Goal: Answer question/provide support: Share knowledge or assist other users

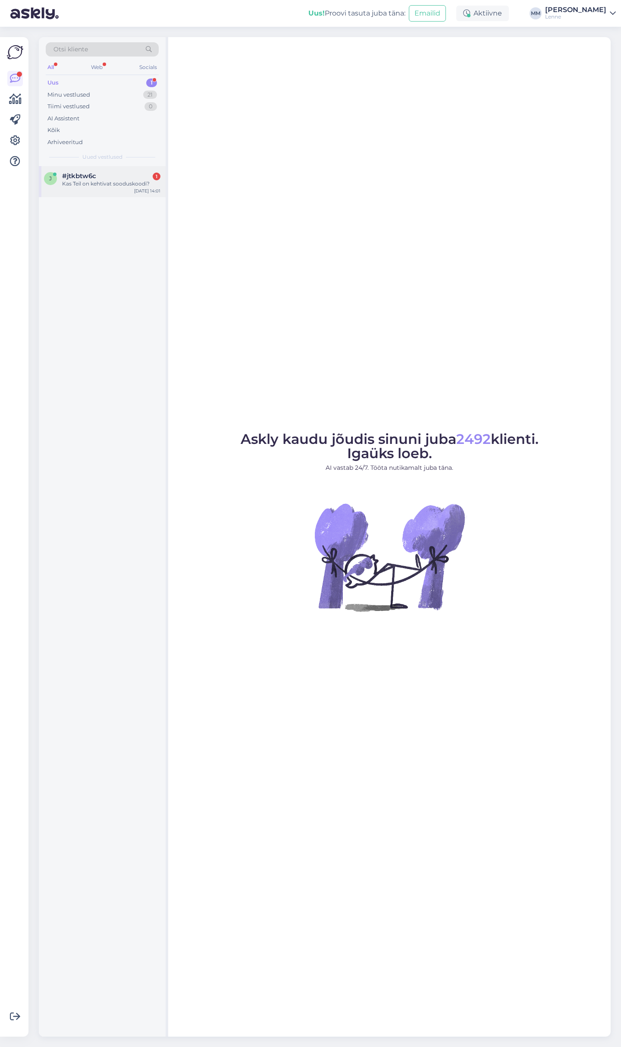
click at [91, 180] on div "Kas Teil on kehtivat sooduskoodi?" at bounding box center [111, 184] width 98 height 8
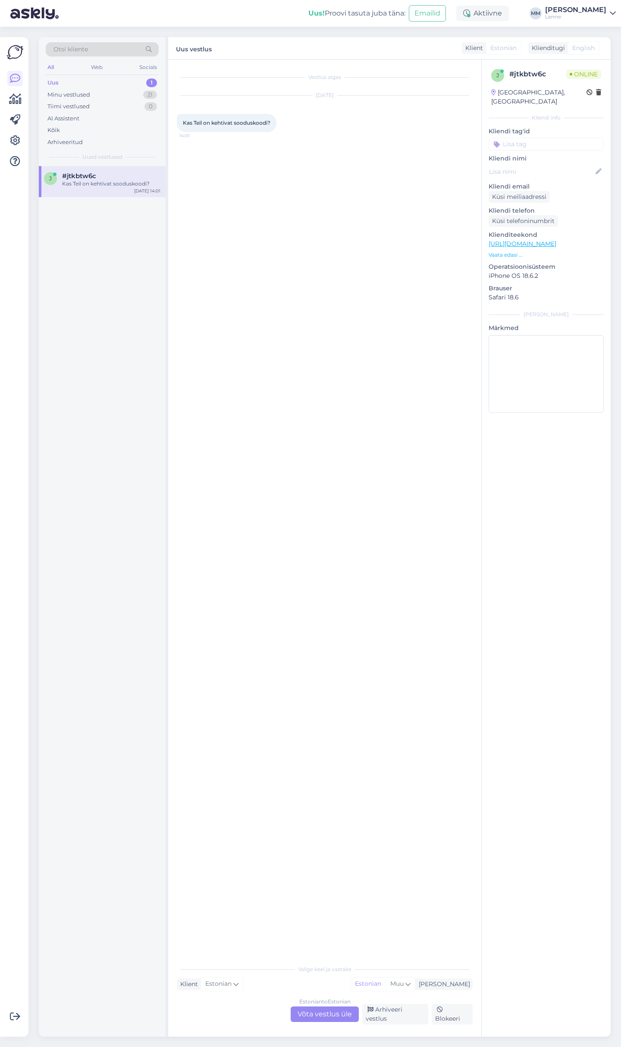
click at [316, 1014] on div "Estonian to Estonian Võta vestlus üle" at bounding box center [325, 1014] width 68 height 16
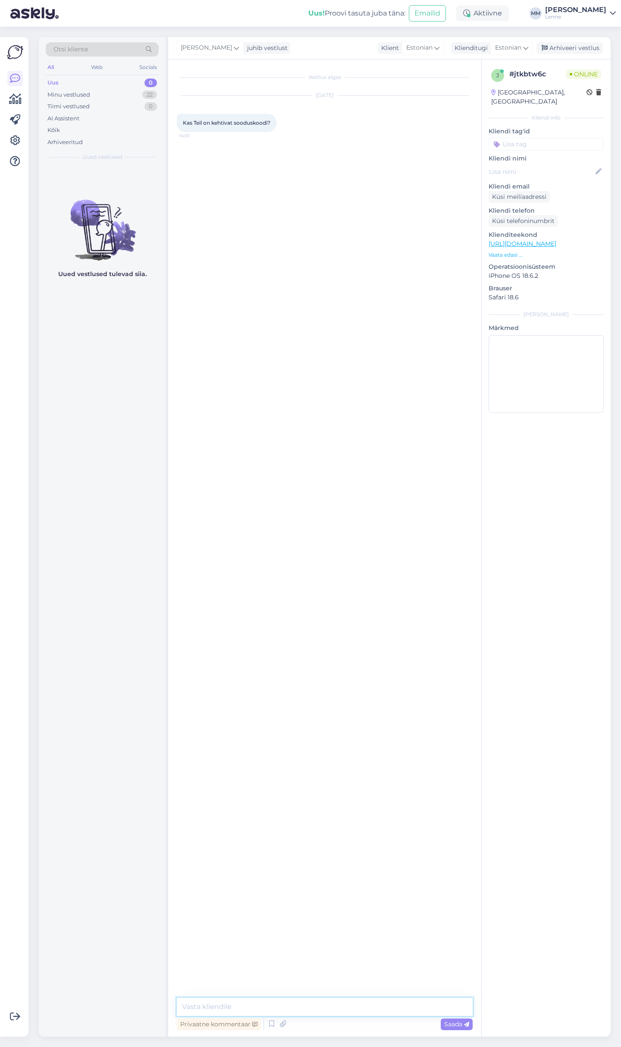
click at [285, 1006] on textarea at bounding box center [325, 1006] width 296 height 18
type textarea "Tere, kahjuks sooduskoodi ei ole."
click at [100, 92] on div "Minu vestlused 22" at bounding box center [102, 95] width 113 height 12
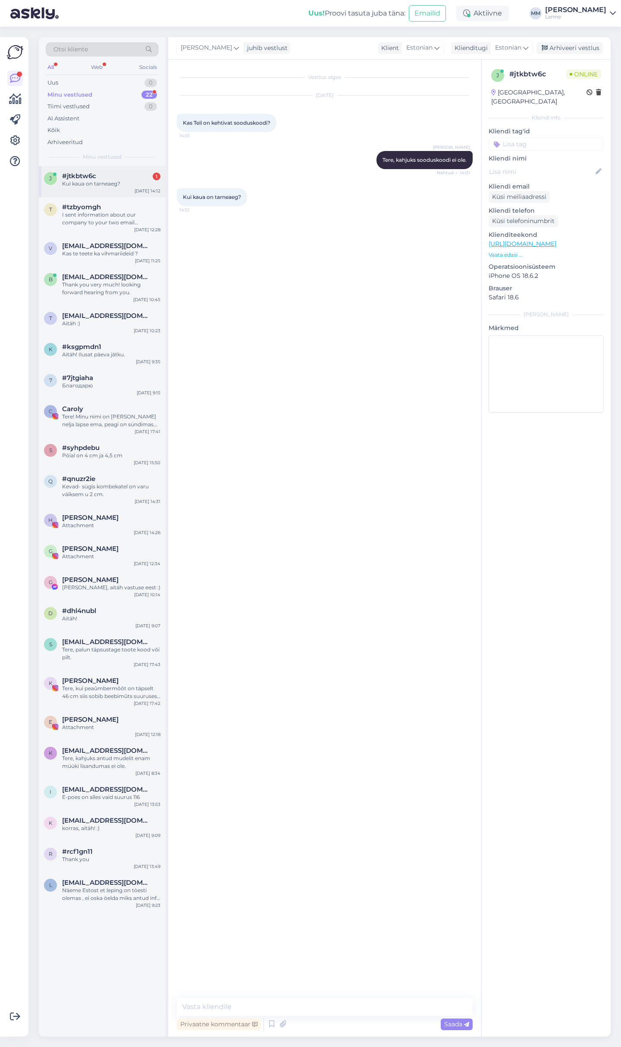
click at [130, 176] on div "#jtkbtw6c 1" at bounding box center [111, 176] width 98 height 8
click at [325, 1009] on textarea at bounding box center [325, 1006] width 296 height 18
type textarea "1"
type textarea "Postitame pakid 1-3 tööpäeva jooksul."
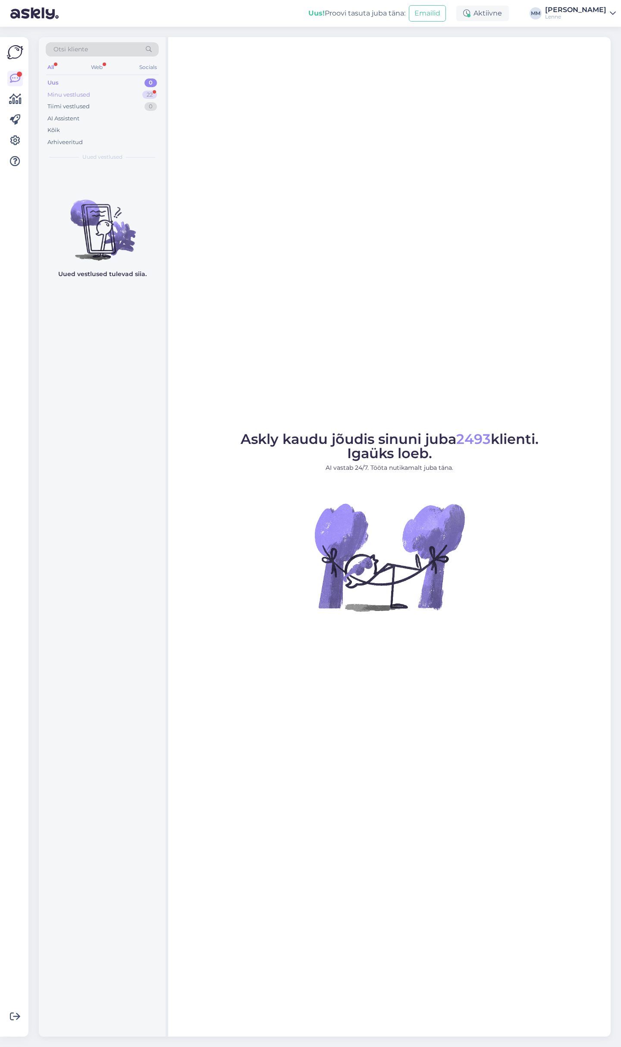
click at [100, 94] on div "Minu vestlused 22" at bounding box center [102, 95] width 113 height 12
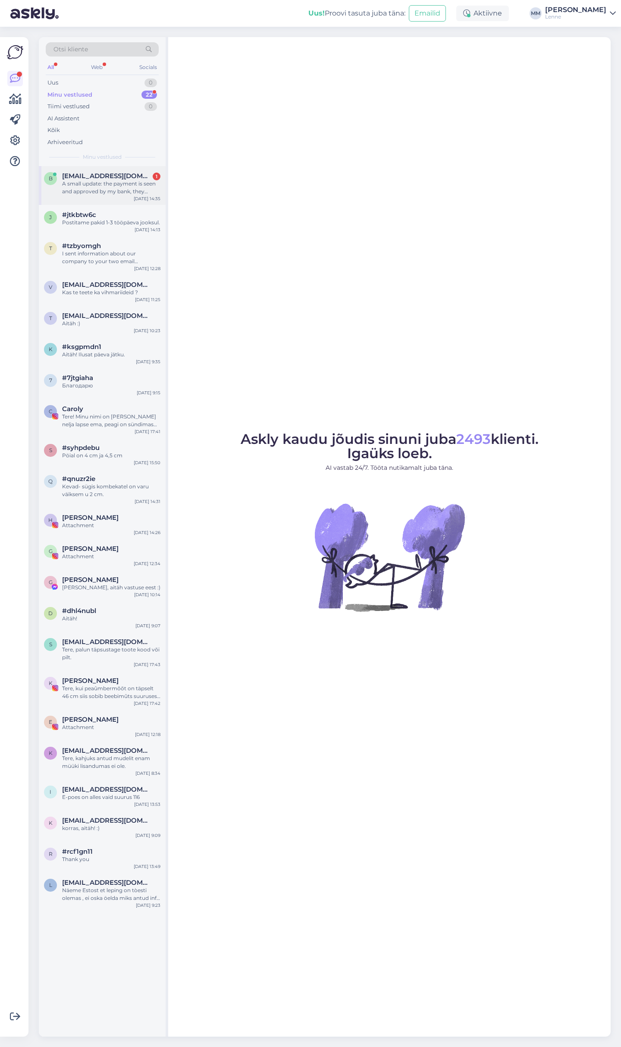
click at [104, 183] on div "A small update: the payment is seen and approved by my bank, they confirmed it,…" at bounding box center [111, 188] width 98 height 16
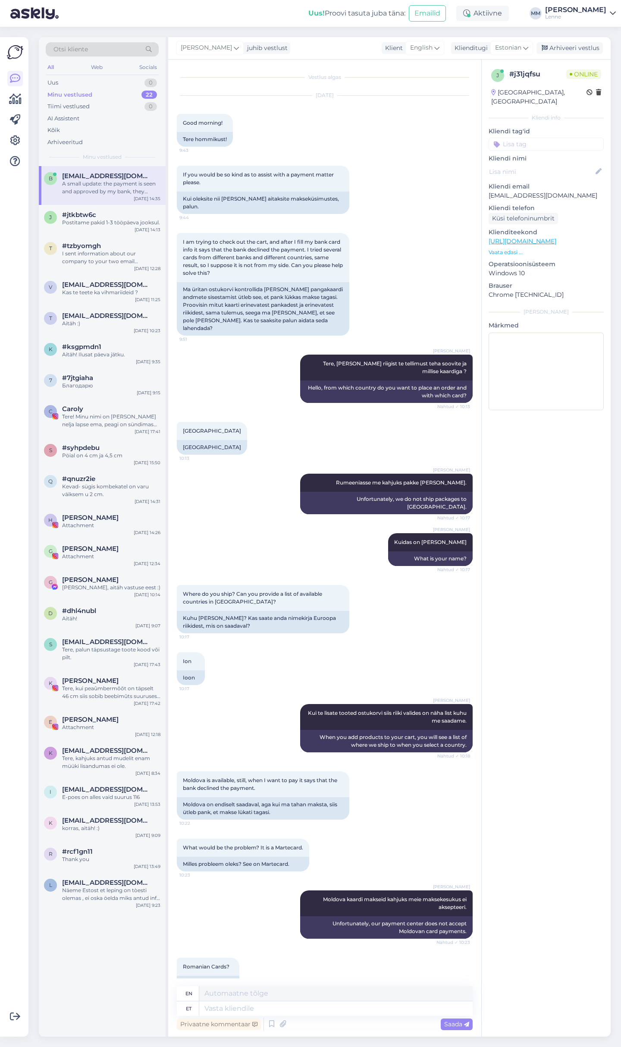
scroll to position [870, 0]
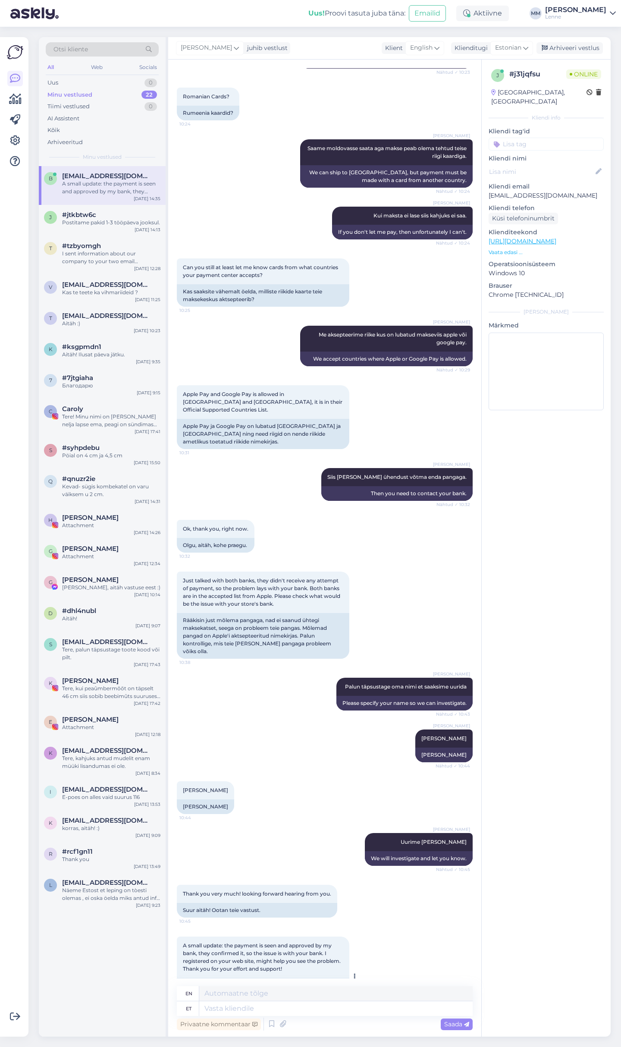
drag, startPoint x: 230, startPoint y: 955, endPoint x: 315, endPoint y: 962, distance: 85.7
click at [315, 978] on div "Väike uuendus: minu pank on makse näinud ja heaks kiitnud, nad kinnitasid selle…" at bounding box center [263, 997] width 173 height 38
click at [303, 1012] on textarea at bounding box center [335, 1008] width 273 height 15
click at [295, 1013] on textarea at bounding box center [335, 1008] width 273 height 15
type textarea "Hetkel"
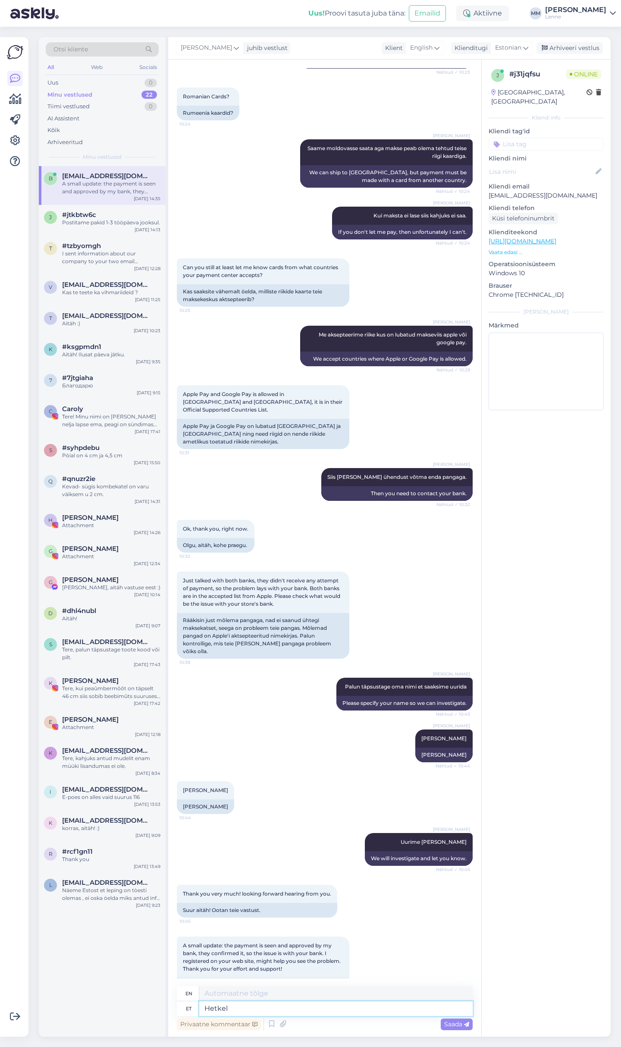
type textarea "Currently"
type textarea "Hetkel näeme et"
type textarea "We'll see you later."
type textarea "Hetkel näeme et t"
type textarea "We currently see that"
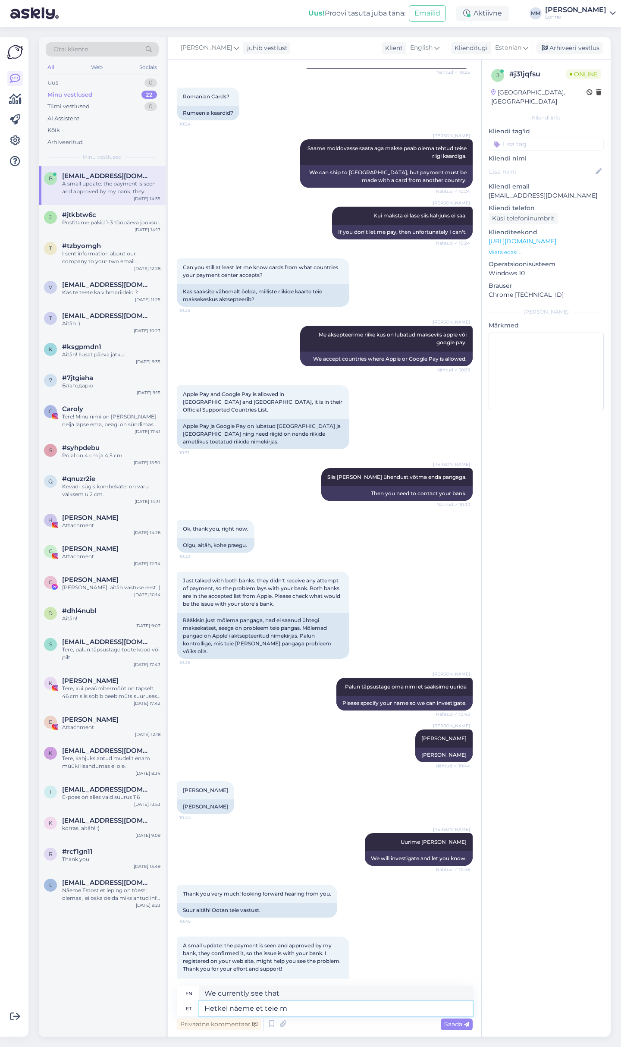
type textarea "Hetkel näeme et teie ma"
type textarea "We see that you are currently"
type textarea "Hetkel näeme et teie makse o"
type textarea "We currently see that your payment"
type textarea "Hetkel näeme et teie makse on o"
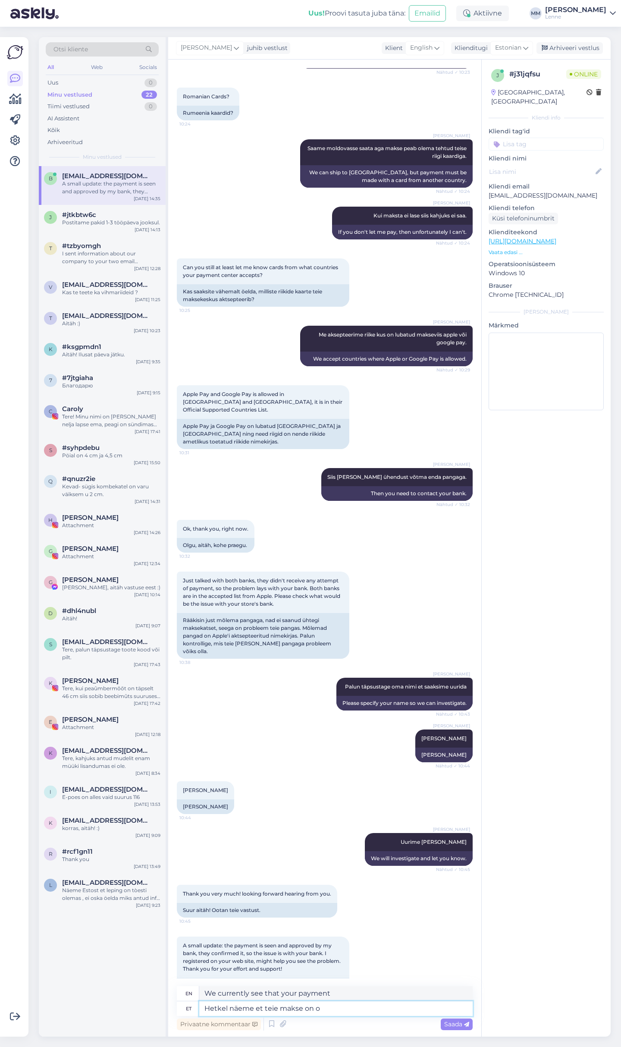
type textarea "We currently see that your payment is"
type textarea "Hetkel näeme et teie makse on ootel."
type textarea "We currently see that your payment is pending."
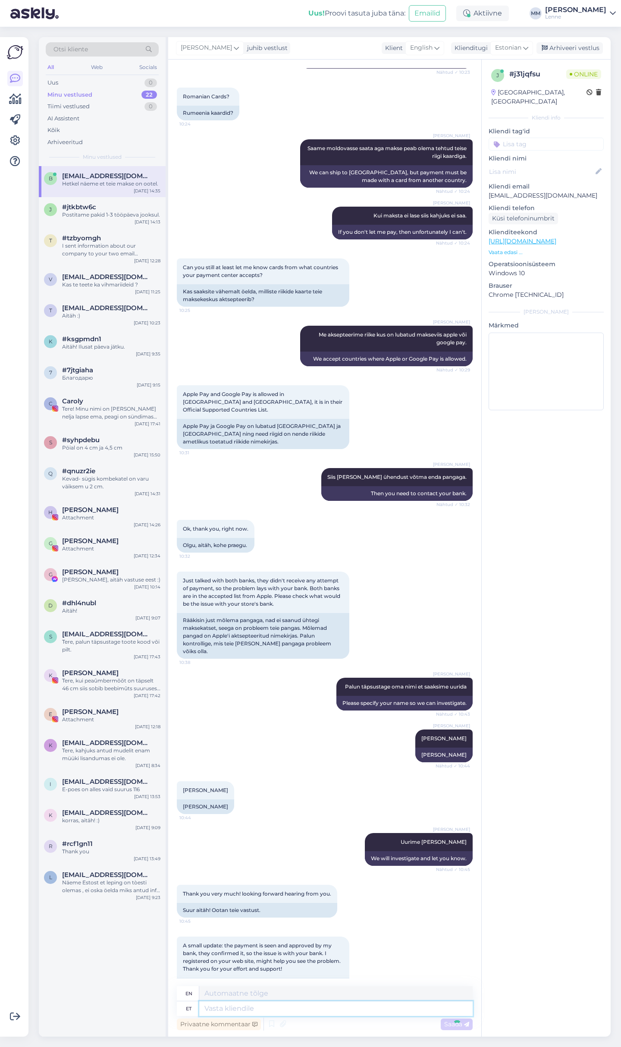
scroll to position [922, 0]
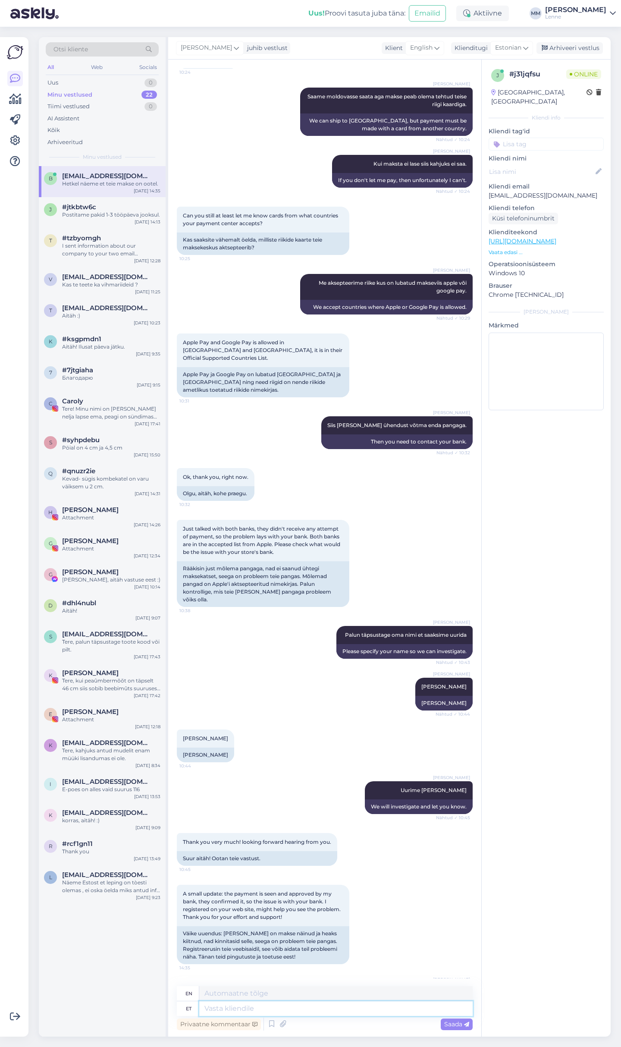
click at [251, 1010] on textarea at bounding box center [335, 1008] width 273 height 15
type textarea "Kui me"
type textarea "If"
type textarea "Kui me"
type textarea "If we"
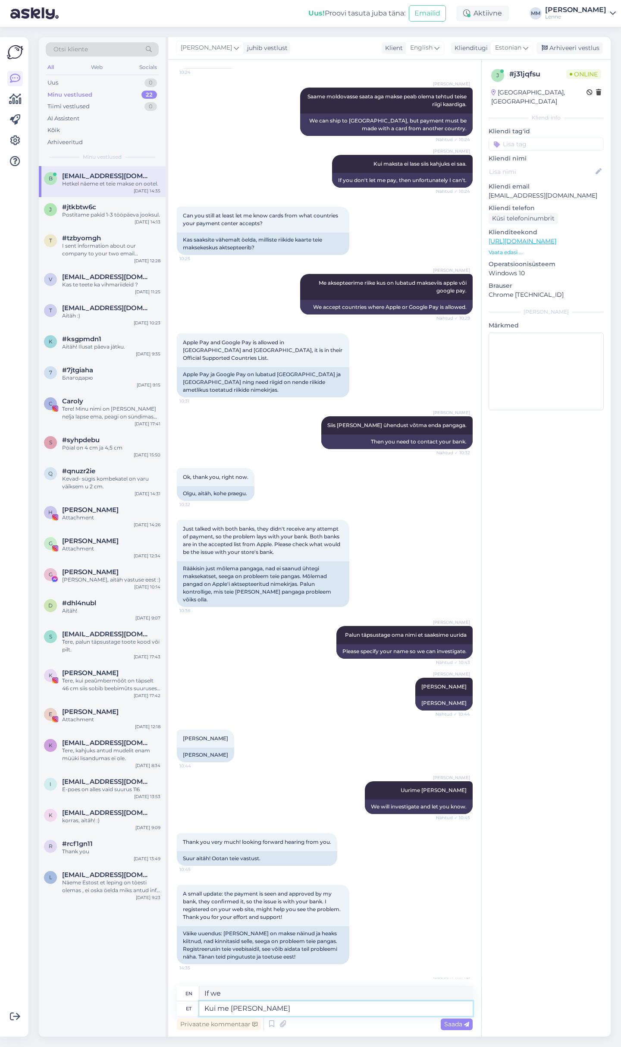
type textarea "Kui me sa"
type textarea "If we are"
type textarea "Kui me saame"
type textarea "If we can"
type textarea "Kui me saame vastuse isi"
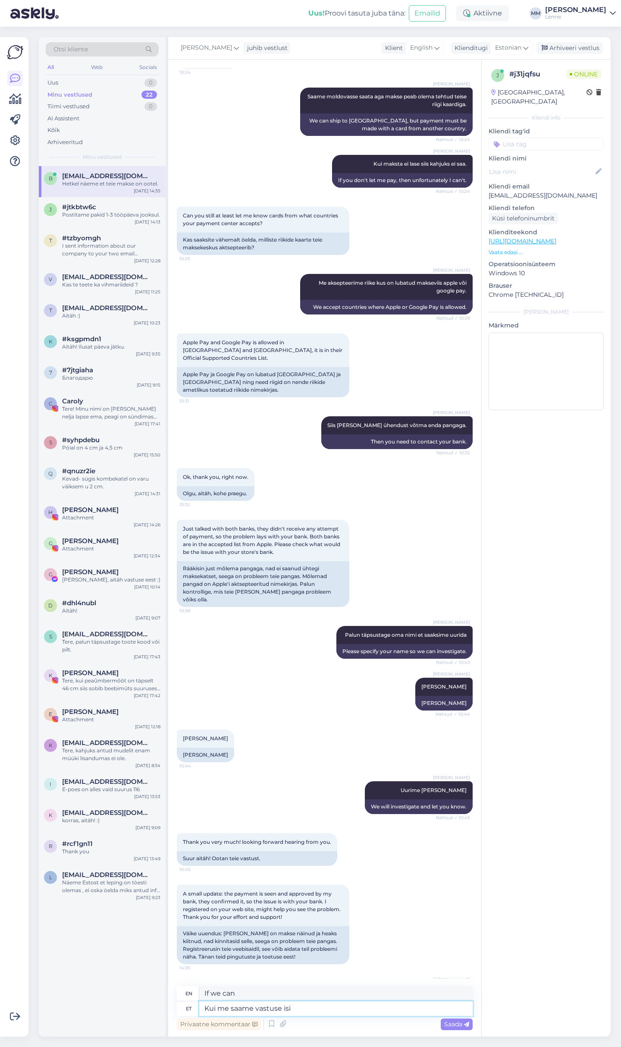
type textarea "When we get an answer"
type textarea "Kui me saame vastuse siis a"
type textarea "If we get an answer then"
type textarea "Kui me saame vastuse siis anname t"
type textarea "If we get an answer, we will give it."
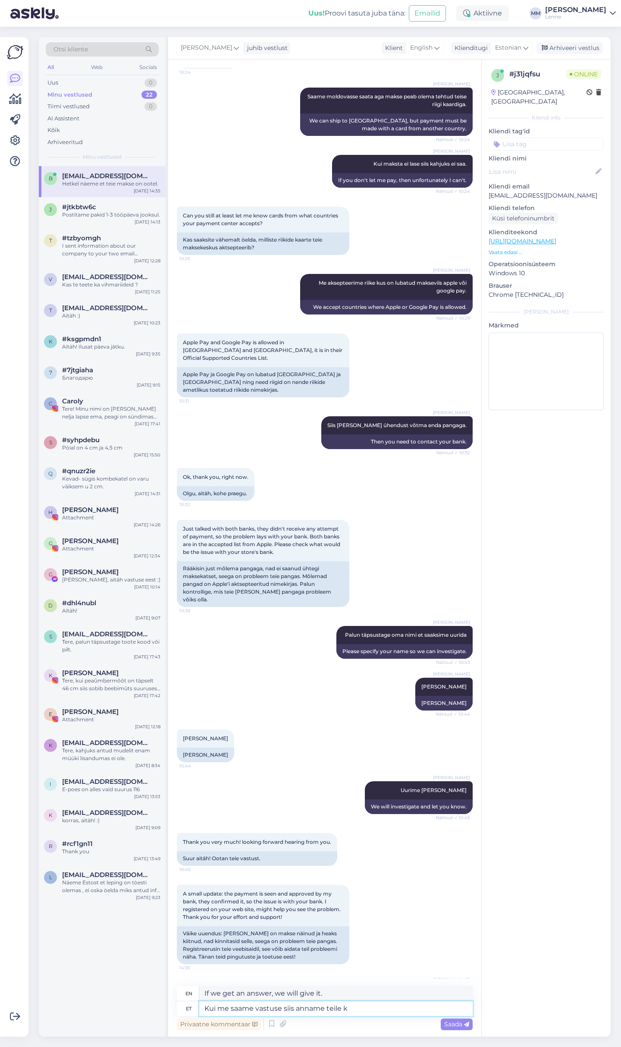
type textarea "Kui me saame vastuse siis anname teile ka"
type textarea "When we get an answer we will let you know."
type textarea "Kui me saame vastuse siis anname teile ka t"
type textarea "If we get an answer, we will give it to you as well."
type textarea "Kui me saame vastuse siis anname teile ka teada."
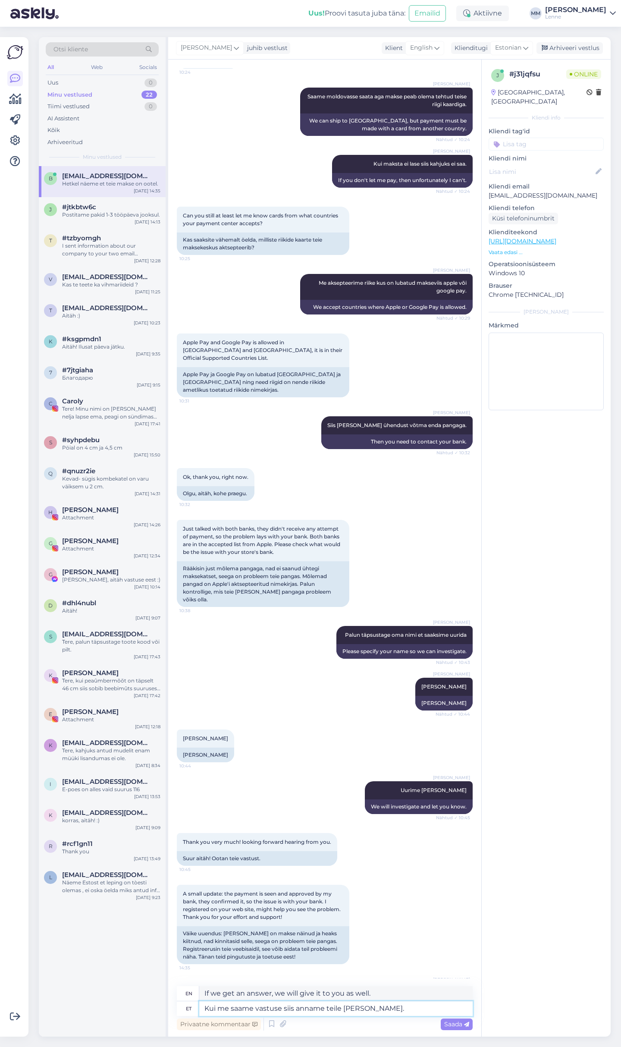
type textarea "If we get an answer, we will let you know."
